Goal: Information Seeking & Learning: Check status

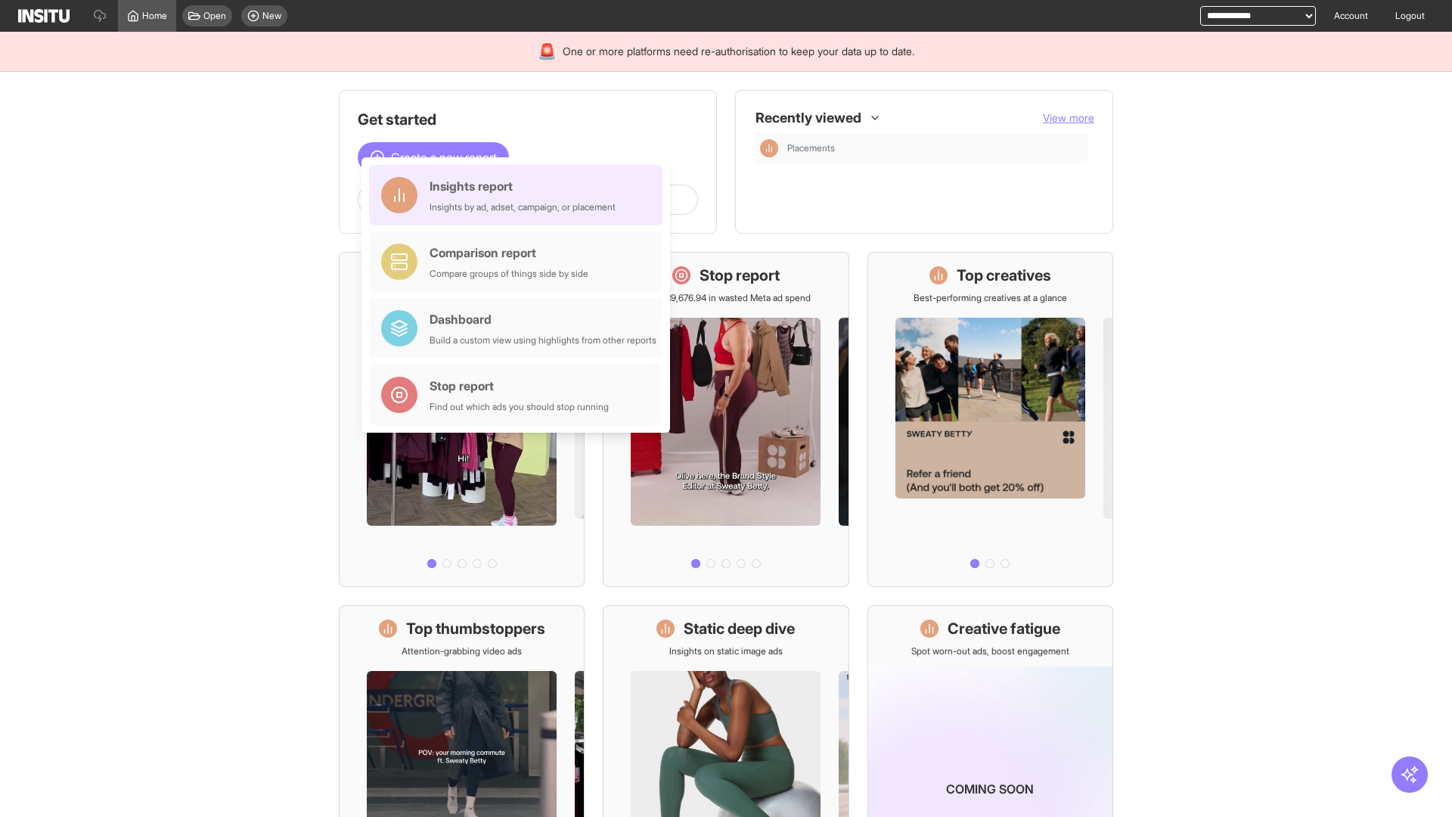
click at [520, 195] on div "Insights report Insights by ad, adset, campaign, or placement" at bounding box center [523, 195] width 186 height 36
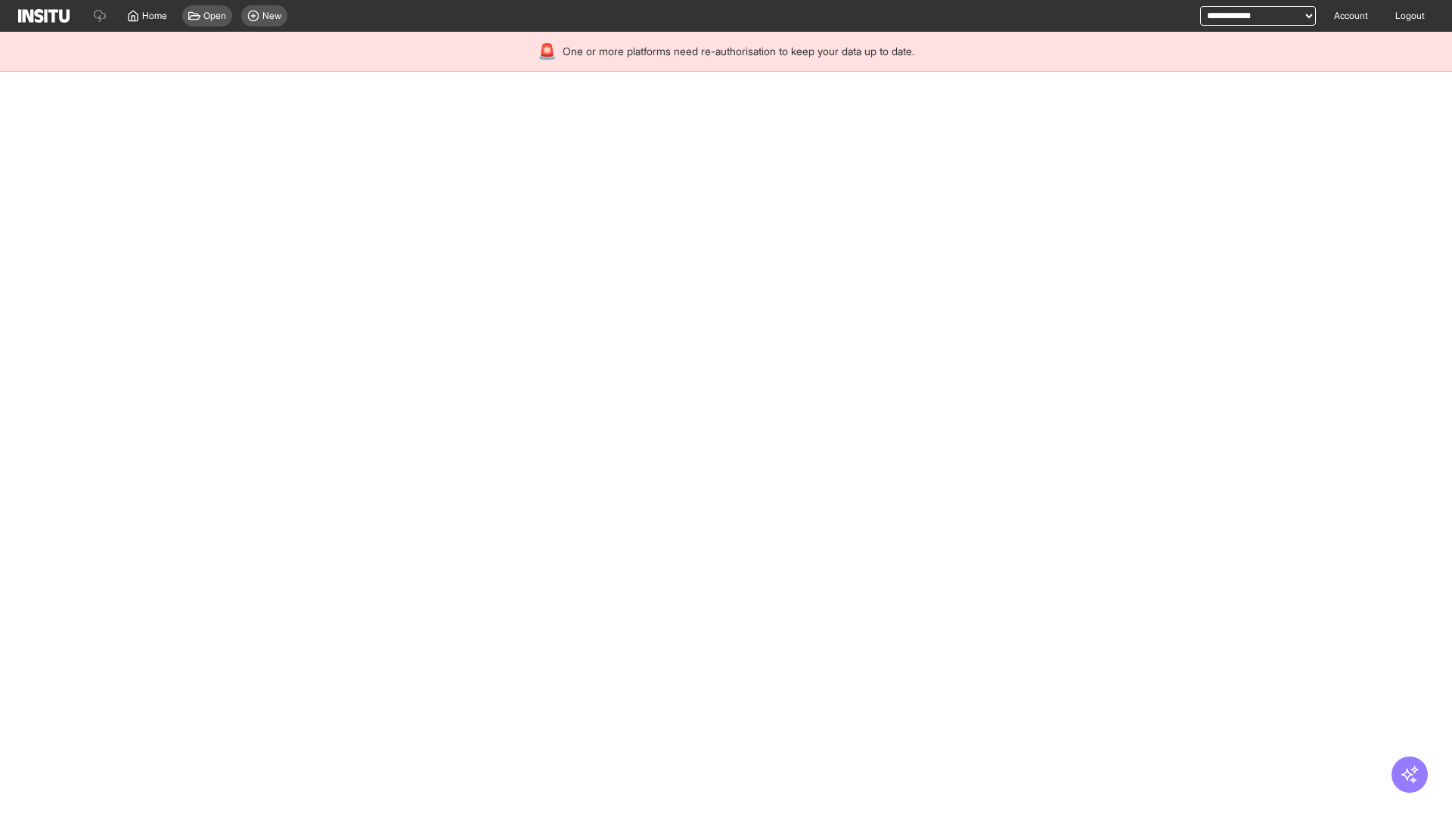
select select "**"
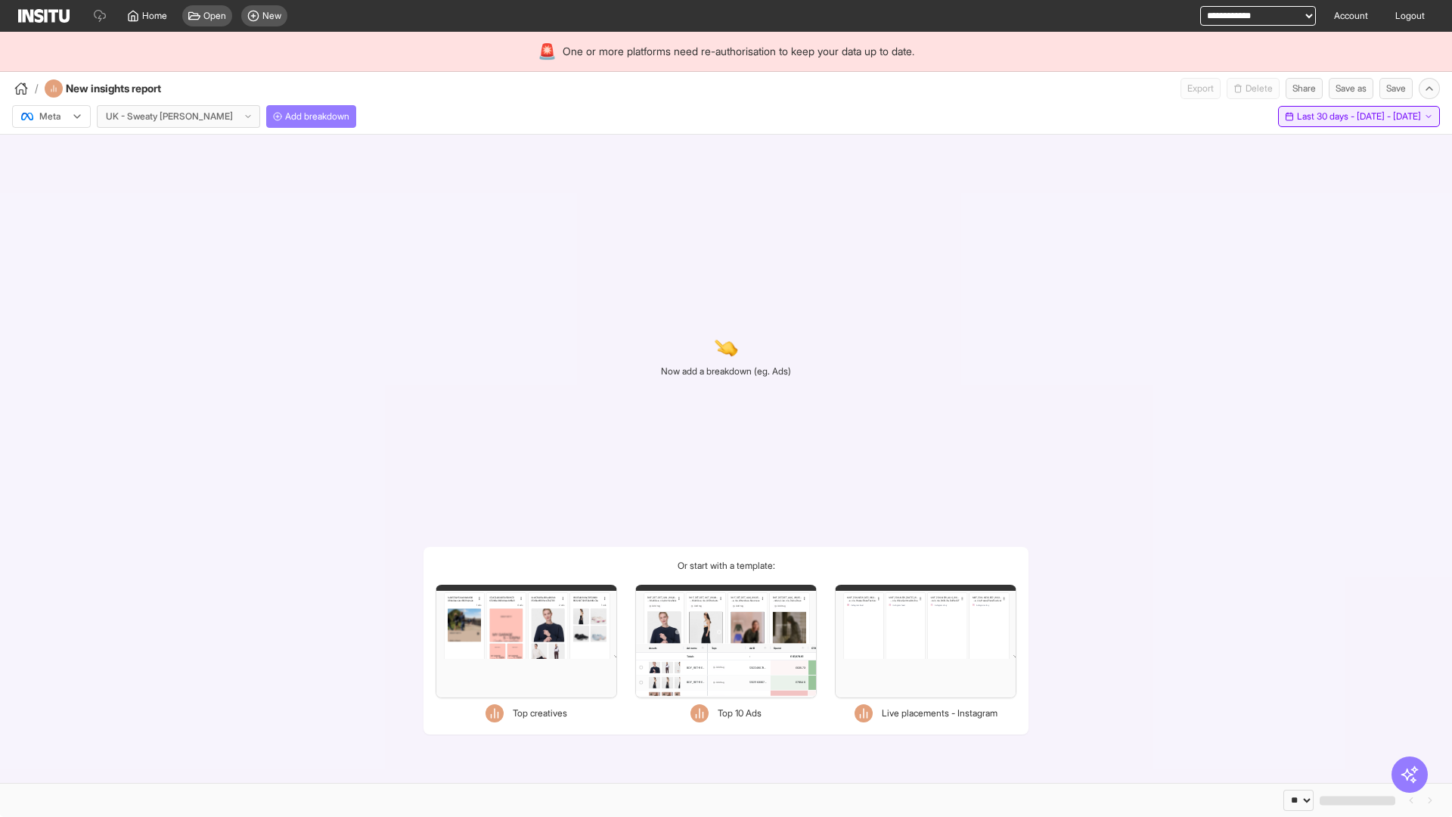
click at [1325, 116] on span "Last 30 days - [DATE] - [DATE]" at bounding box center [1359, 116] width 124 height 12
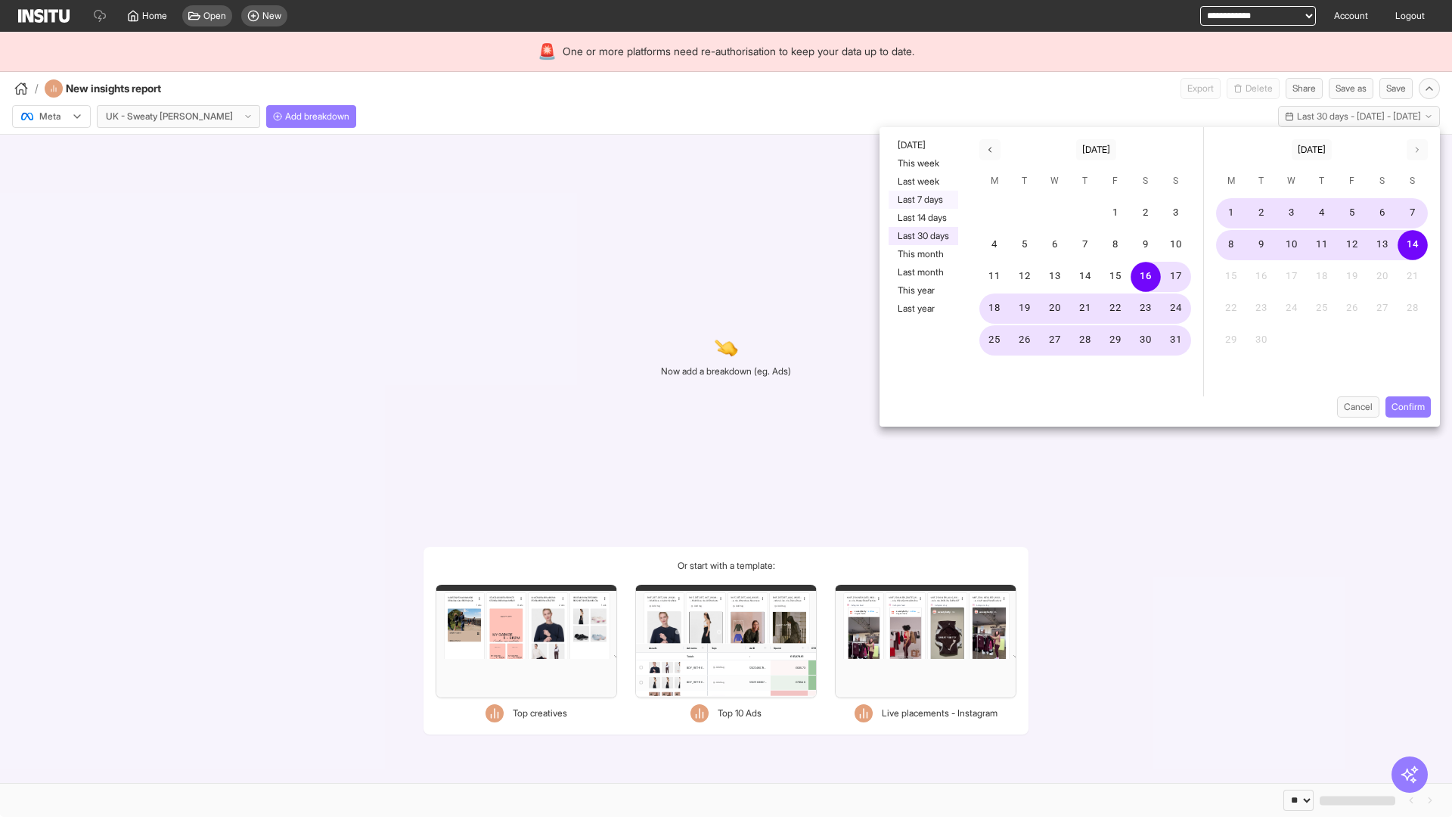
click at [922, 200] on button "Last 7 days" at bounding box center [924, 200] width 70 height 18
